Goal: Task Accomplishment & Management: Manage account settings

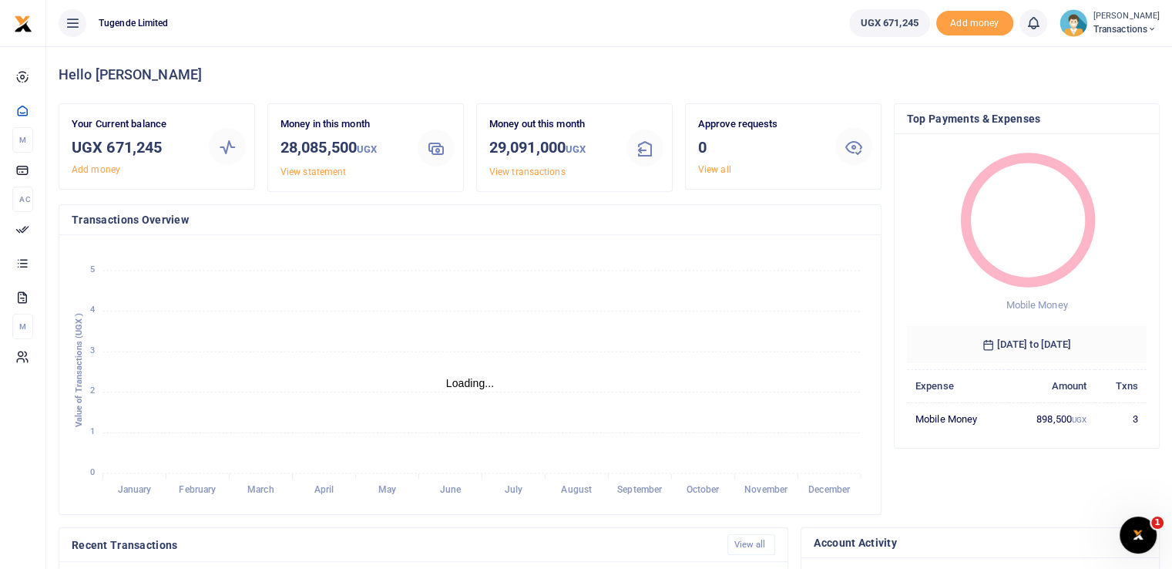
scroll to position [349, 0]
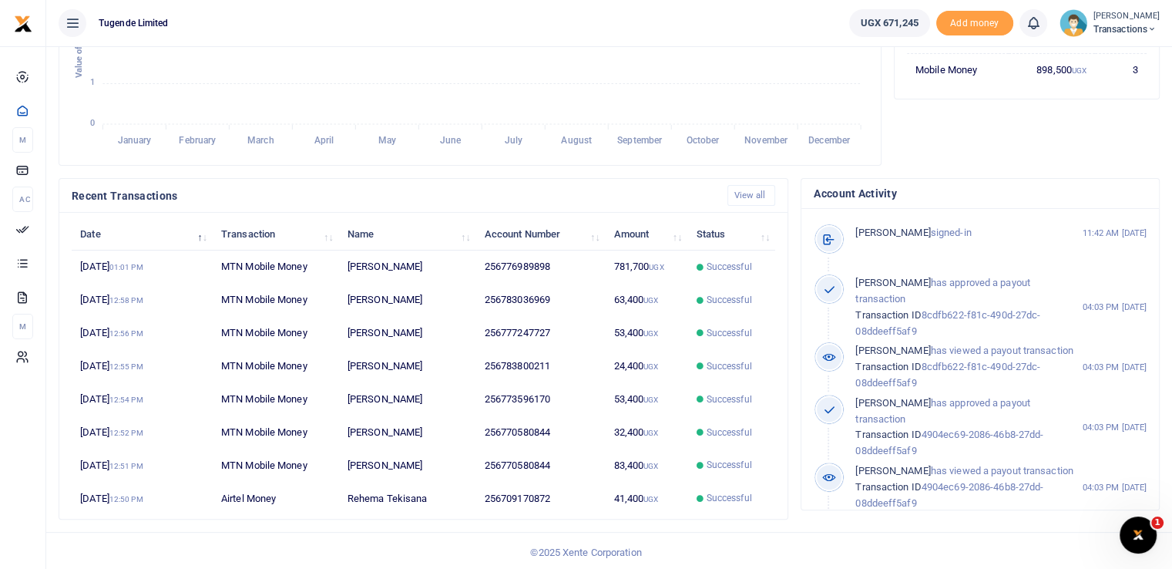
click at [1112, 32] on span "Transactions" at bounding box center [1127, 29] width 66 height 14
click at [1083, 55] on link "Switch accounts" at bounding box center [1098, 56] width 122 height 22
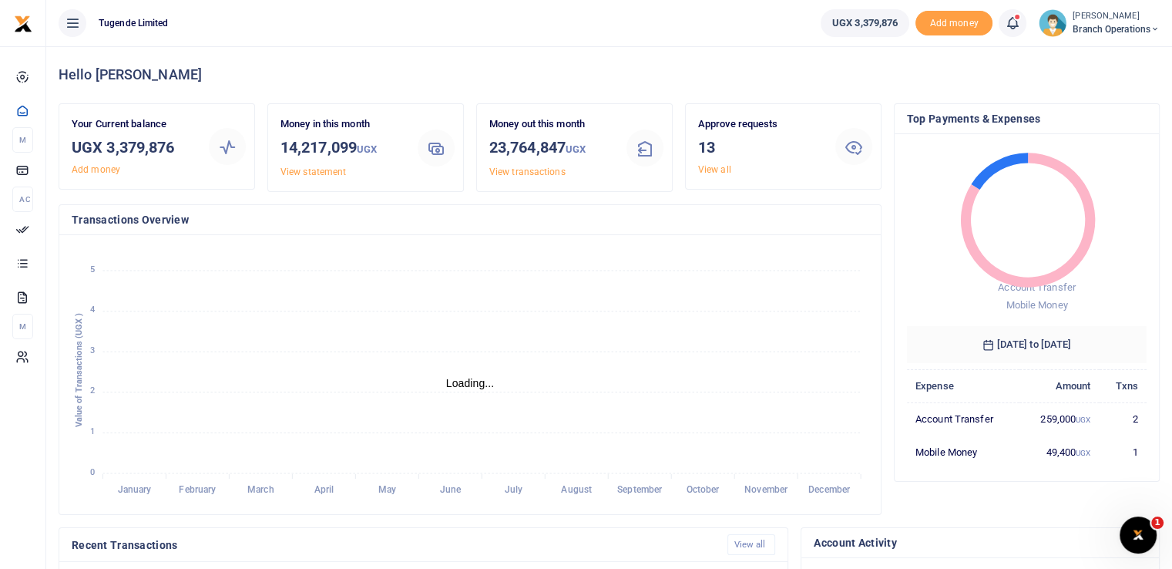
scroll to position [12, 12]
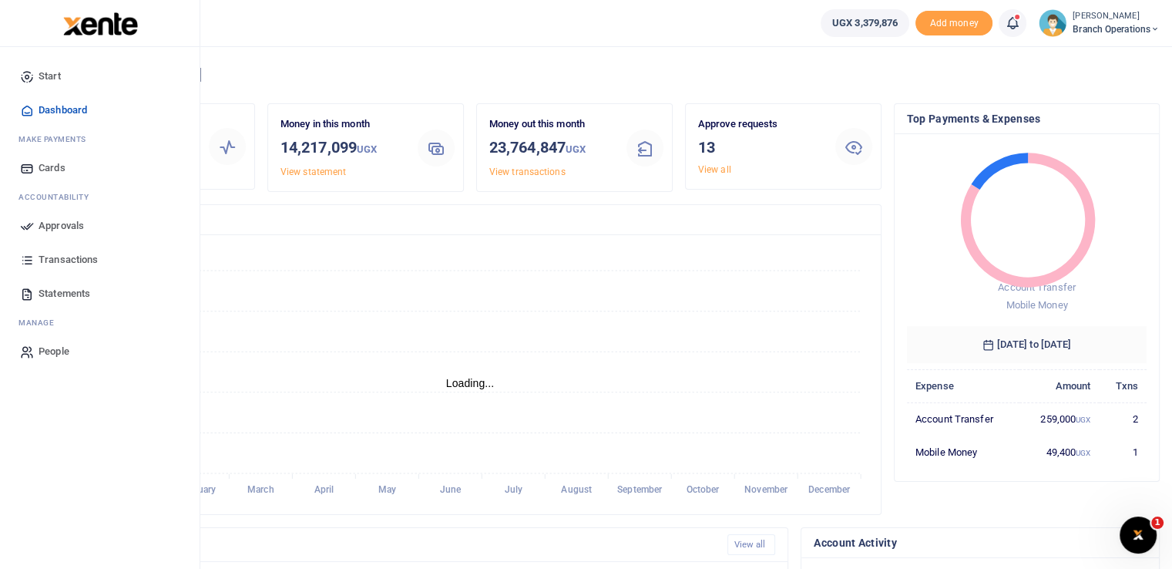
click at [44, 226] on span "Approvals" at bounding box center [61, 225] width 45 height 15
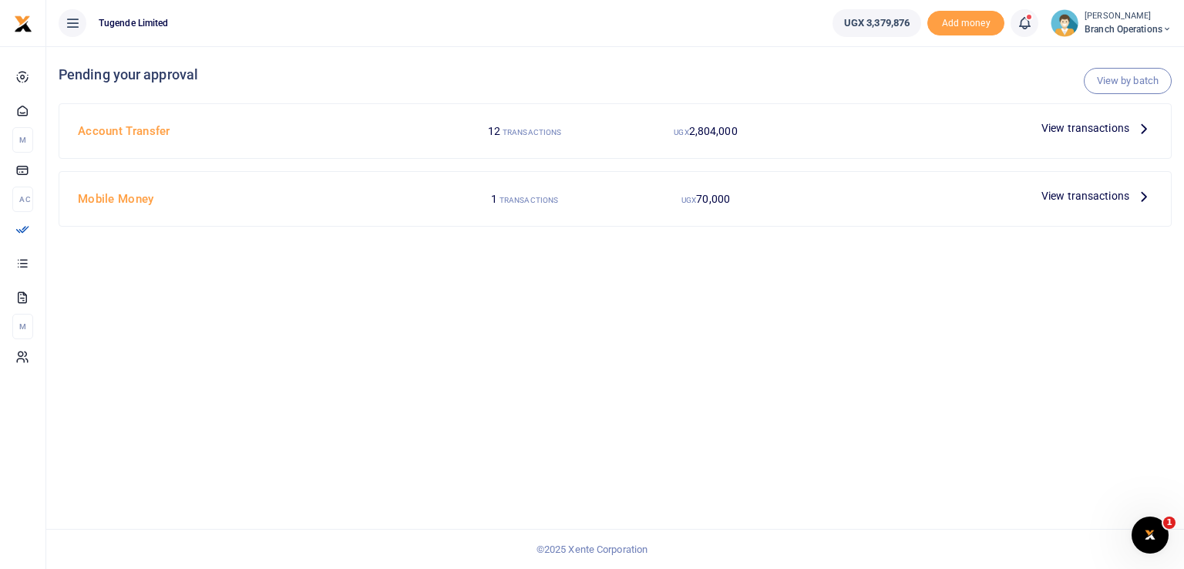
click at [1067, 195] on span "View transactions" at bounding box center [1085, 195] width 88 height 17
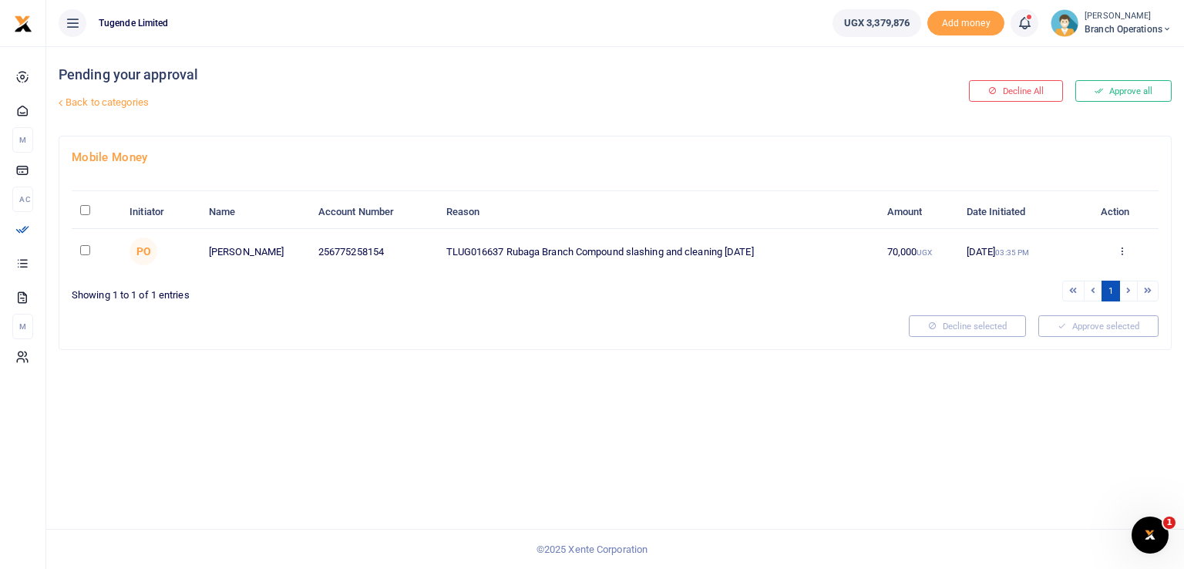
click at [123, 99] on link "Back to categories" at bounding box center [425, 102] width 741 height 26
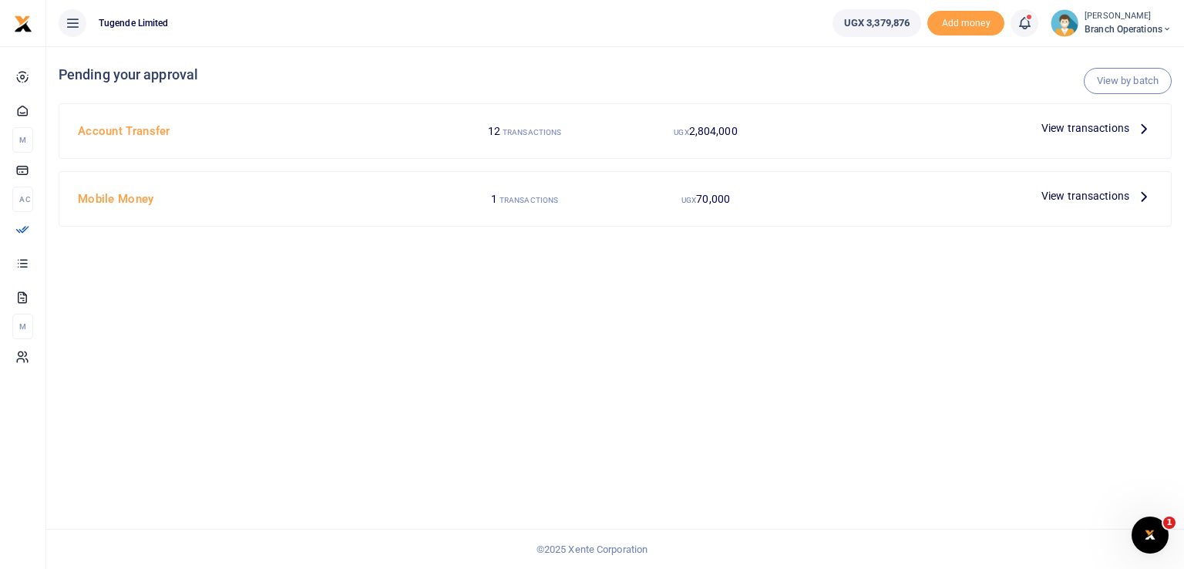
click at [1073, 128] on span "View transactions" at bounding box center [1085, 127] width 88 height 17
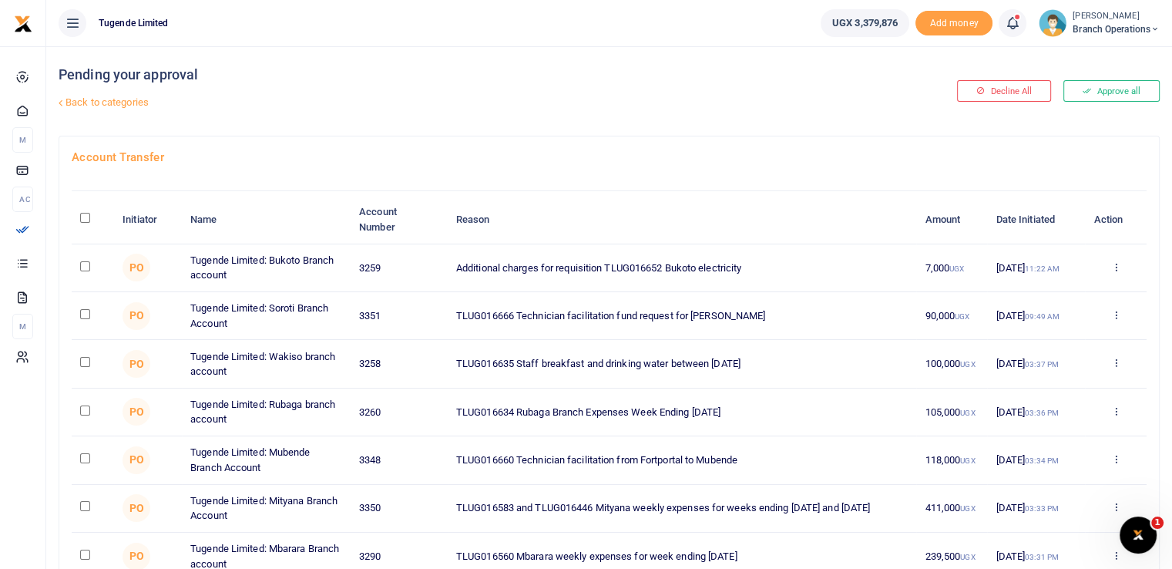
click at [79, 267] on td at bounding box center [93, 268] width 42 height 48
click at [83, 264] on input "checkbox" at bounding box center [85, 266] width 10 height 10
checkbox input "true"
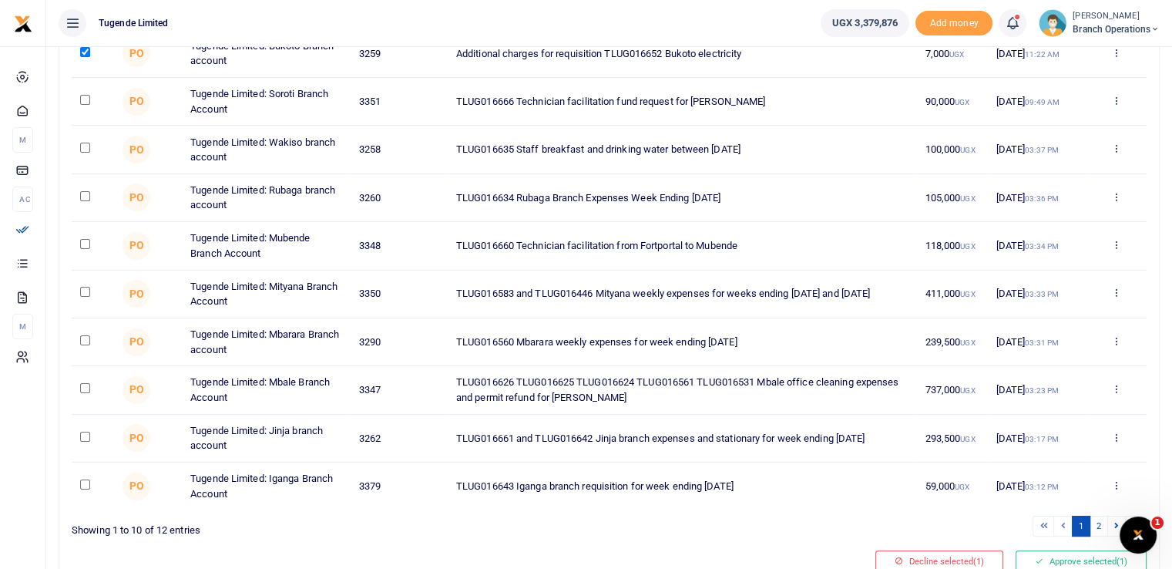
scroll to position [281, 0]
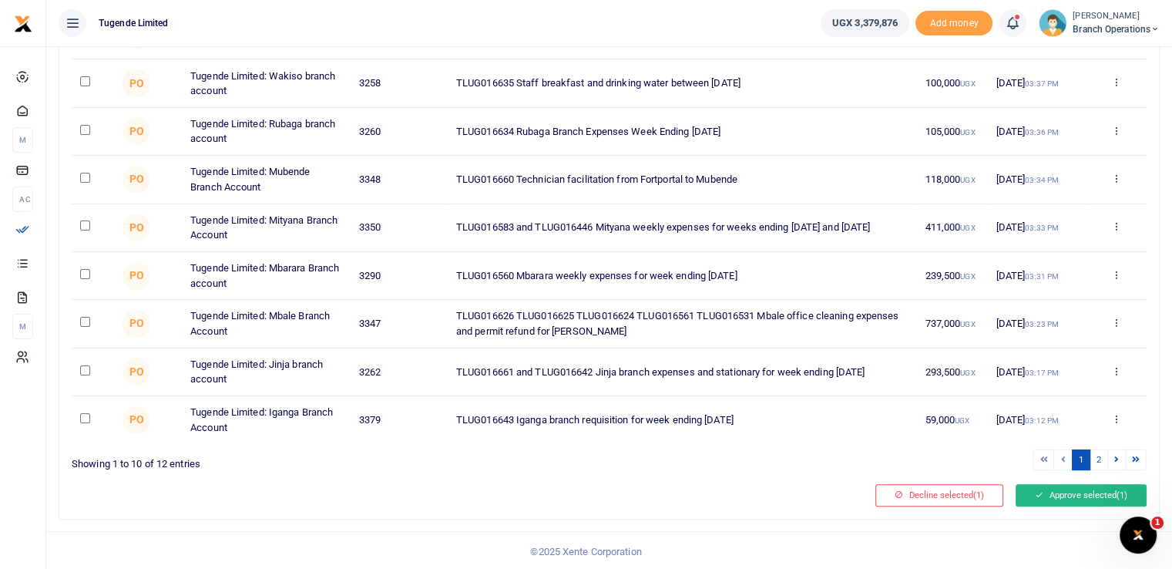
click at [1063, 490] on button "Approve selected (1)" at bounding box center [1081, 495] width 131 height 22
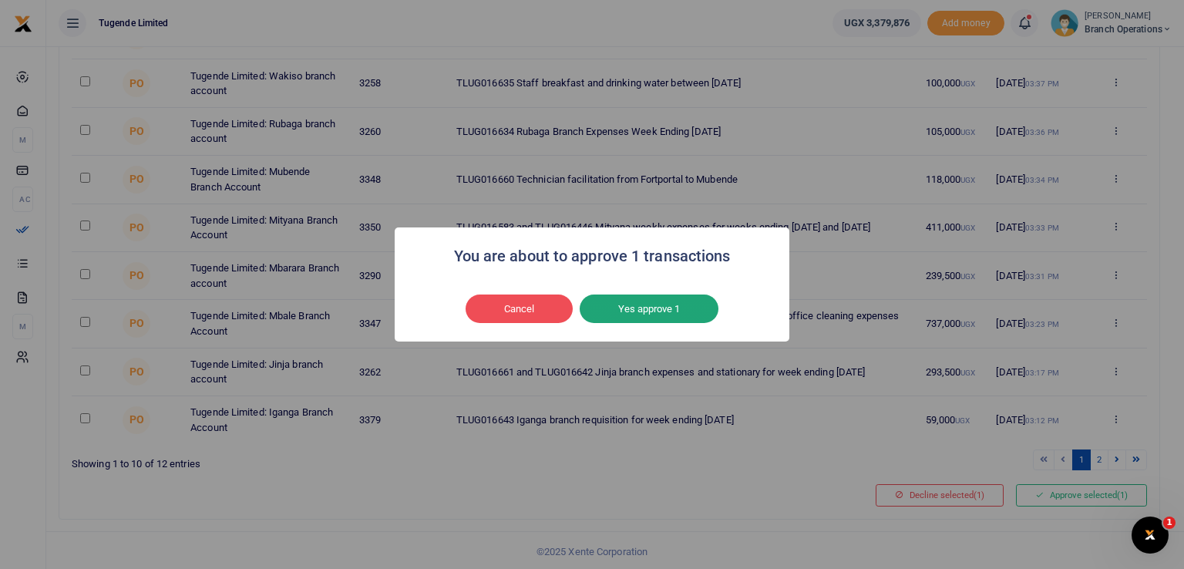
click at [680, 311] on button "Yes approve 1" at bounding box center [649, 308] width 139 height 29
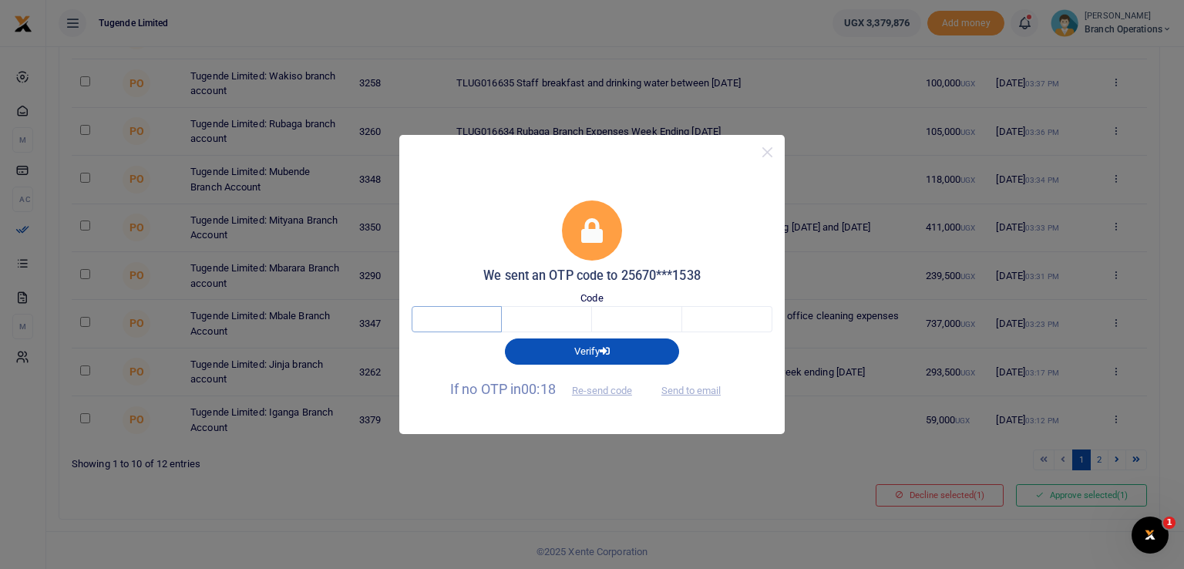
click at [465, 322] on input "text" at bounding box center [457, 319] width 90 height 26
type input "3"
type input "7"
type input "1"
type input "8"
